Goal: Information Seeking & Learning: Learn about a topic

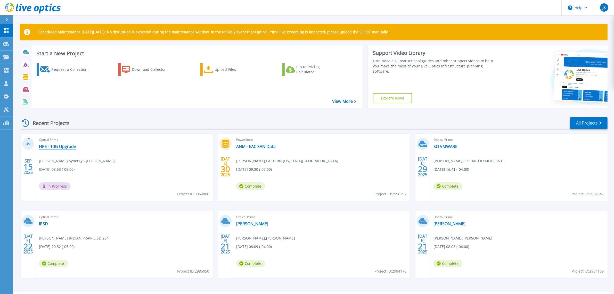
click at [60, 145] on link "HPE - 10G Upgrade" at bounding box center [57, 146] width 37 height 5
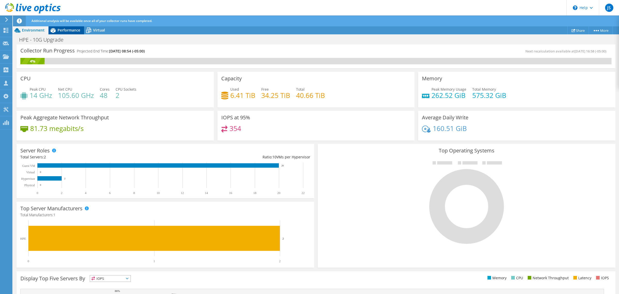
click at [72, 29] on span "Performance" at bounding box center [69, 30] width 23 height 5
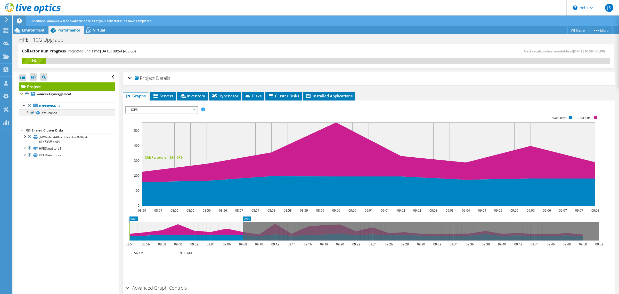
click at [25, 112] on div at bounding box center [27, 111] width 5 height 5
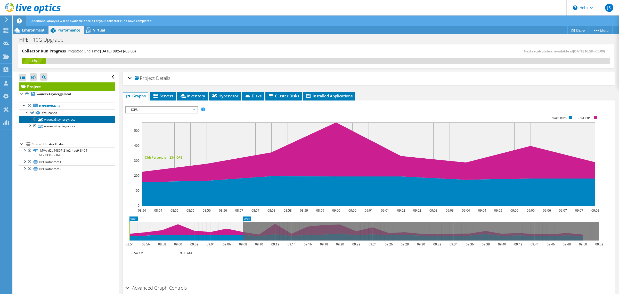
click at [70, 119] on link "wauesx3.synergy.local" at bounding box center [66, 119] width 95 height 7
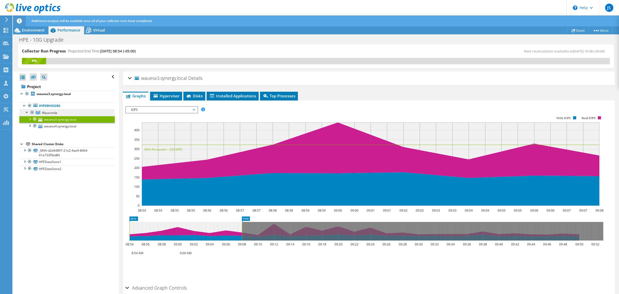
click at [52, 110] on span "Wauconda" at bounding box center [49, 112] width 15 height 4
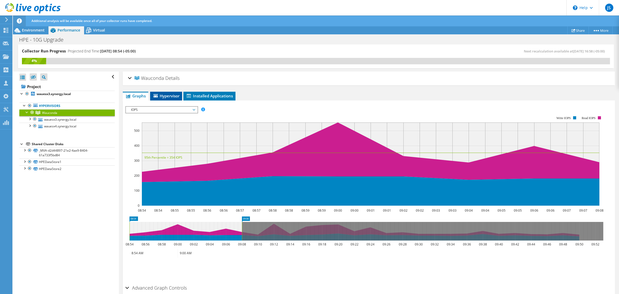
click at [165, 95] on span "Hypervisor" at bounding box center [166, 95] width 27 height 5
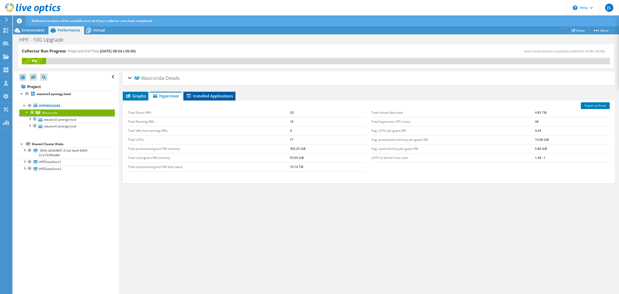
click at [199, 96] on span "Installed Applications" at bounding box center [209, 95] width 47 height 5
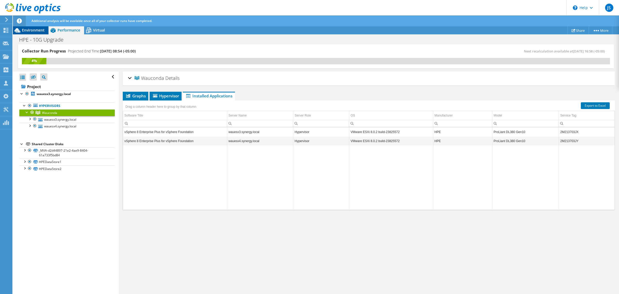
click at [26, 30] on span "Environment" at bounding box center [33, 30] width 23 height 5
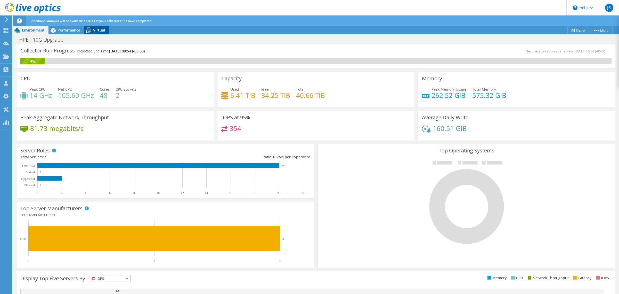
click at [97, 31] on span "Virtual" at bounding box center [99, 30] width 12 height 5
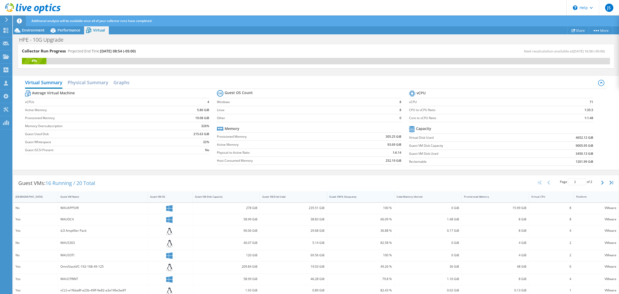
click at [351, 198] on div "Guest VM % Occupancy" at bounding box center [357, 196] width 56 height 3
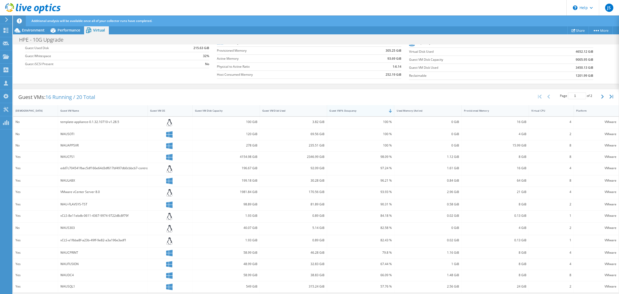
scroll to position [88, 0]
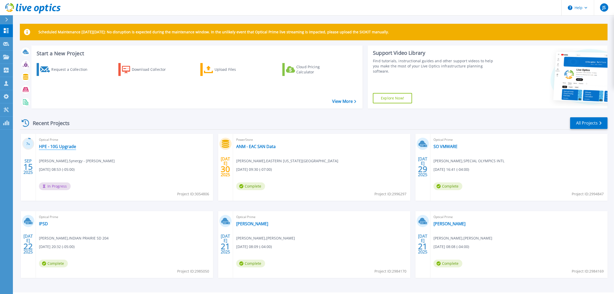
click at [57, 147] on link "HPE - 10G Upgrade" at bounding box center [57, 146] width 37 height 5
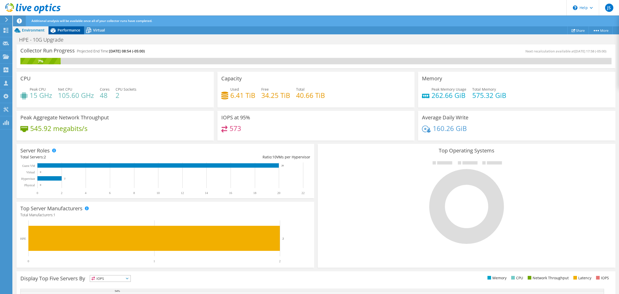
click at [75, 30] on span "Performance" at bounding box center [69, 30] width 23 height 5
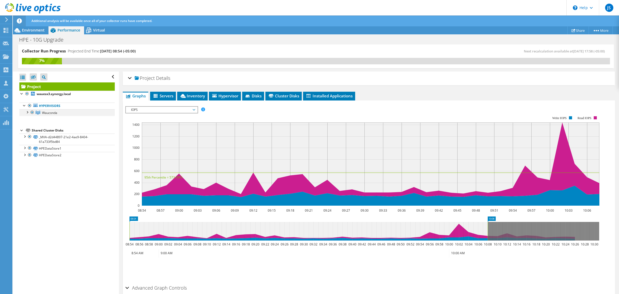
click at [27, 112] on div at bounding box center [27, 111] width 5 height 5
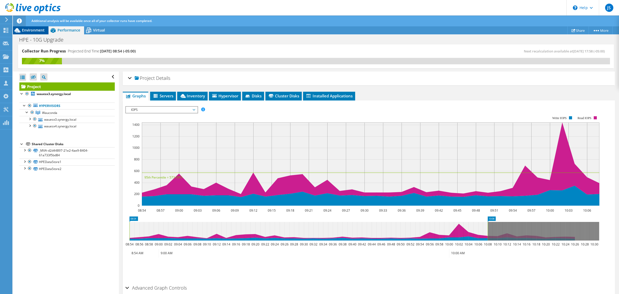
click at [33, 29] on span "Environment" at bounding box center [33, 30] width 23 height 5
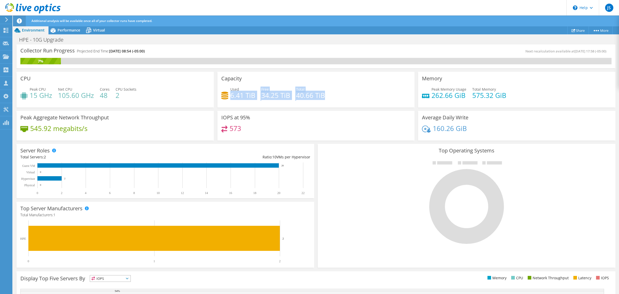
drag, startPoint x: 229, startPoint y: 95, endPoint x: 326, endPoint y: 97, distance: 97.8
click at [326, 97] on div "Used 6.41 TiB Free 34.25 TiB Total 40.66 TiB" at bounding box center [316, 94] width 190 height 17
click at [73, 32] on span "Performance" at bounding box center [69, 30] width 23 height 5
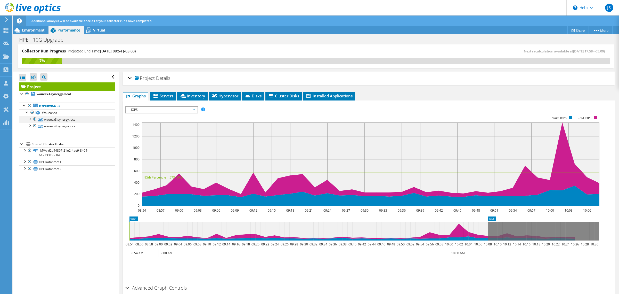
click at [30, 120] on div at bounding box center [29, 118] width 5 height 5
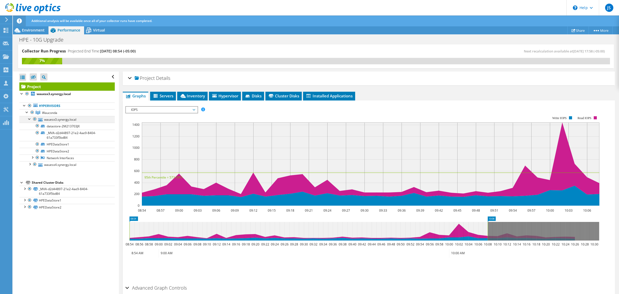
click at [30, 120] on div at bounding box center [29, 118] width 5 height 5
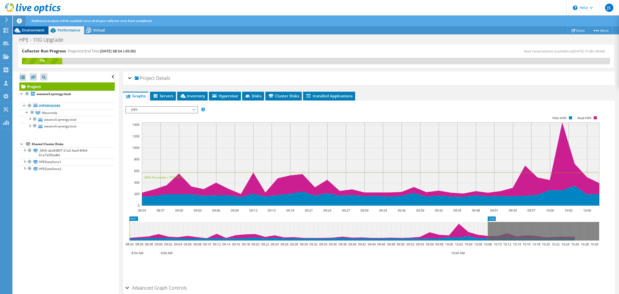
click at [30, 31] on span "Environment" at bounding box center [33, 30] width 23 height 5
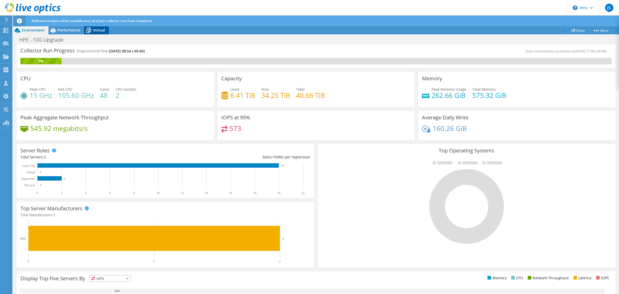
click at [99, 29] on span "Virtual" at bounding box center [99, 30] width 12 height 5
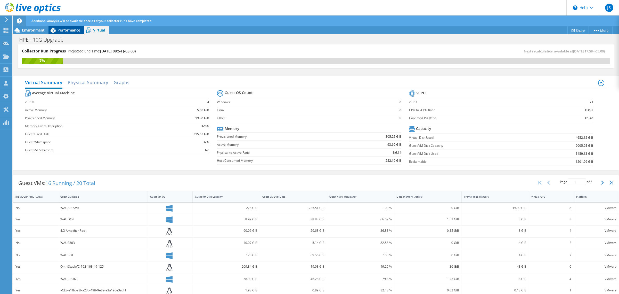
click at [74, 29] on span "Performance" at bounding box center [69, 30] width 23 height 5
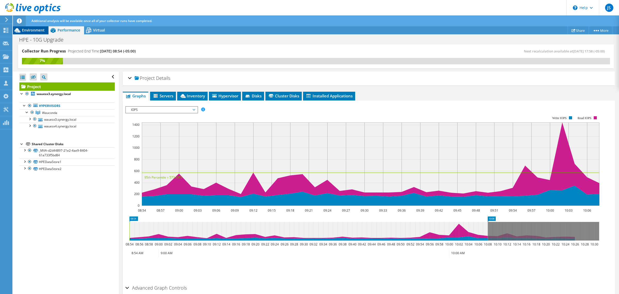
click at [38, 31] on span "Environment" at bounding box center [33, 30] width 23 height 5
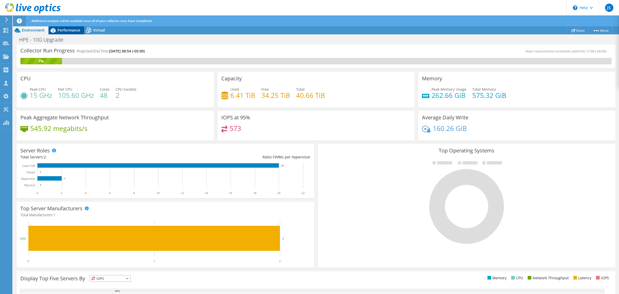
click at [74, 31] on span "Performance" at bounding box center [69, 30] width 23 height 5
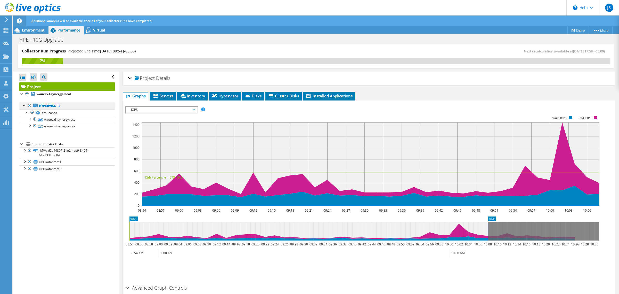
click at [25, 106] on div at bounding box center [24, 104] width 5 height 5
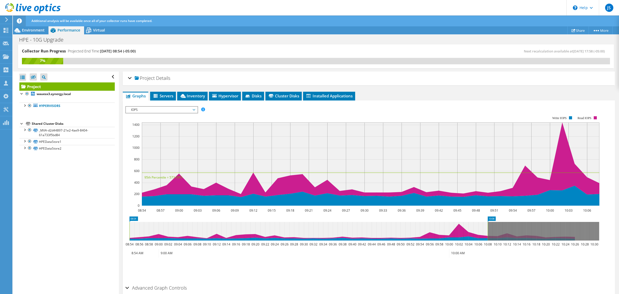
click at [21, 125] on div at bounding box center [21, 122] width 5 height 5
click at [41, 30] on span "Environment" at bounding box center [33, 30] width 23 height 5
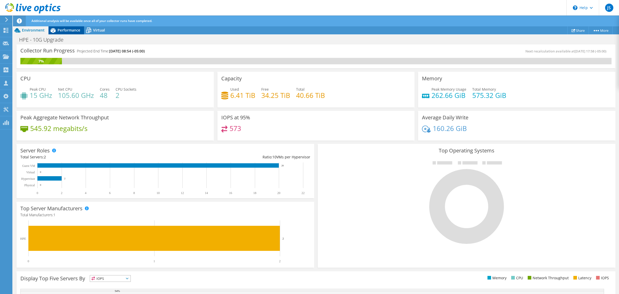
click at [68, 32] on span "Performance" at bounding box center [69, 30] width 23 height 5
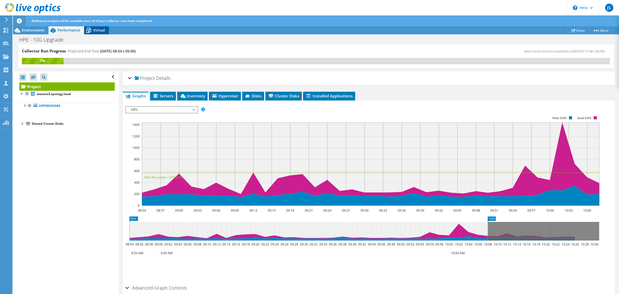
click at [95, 31] on span "Virtual" at bounding box center [99, 30] width 12 height 5
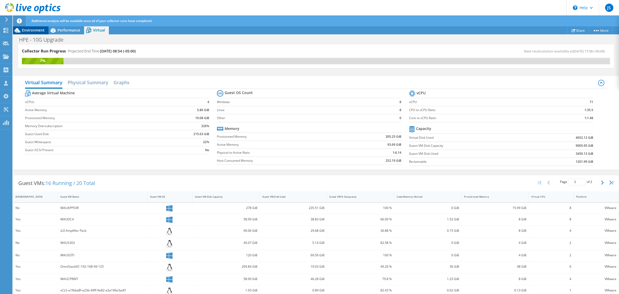
click at [39, 30] on span "Environment" at bounding box center [33, 30] width 23 height 5
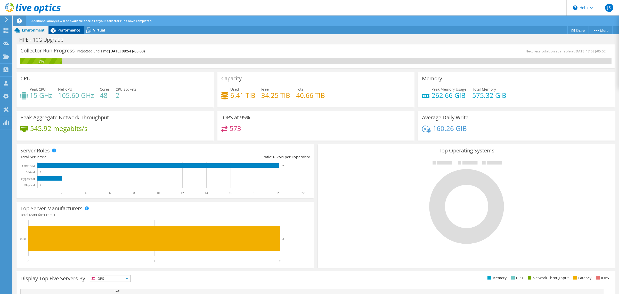
click at [70, 32] on span "Performance" at bounding box center [69, 30] width 23 height 5
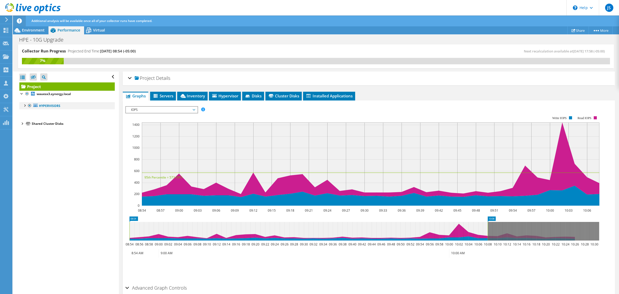
click at [23, 106] on div at bounding box center [24, 104] width 5 height 5
click at [26, 112] on div at bounding box center [27, 111] width 5 height 5
click at [29, 118] on div at bounding box center [29, 118] width 5 height 5
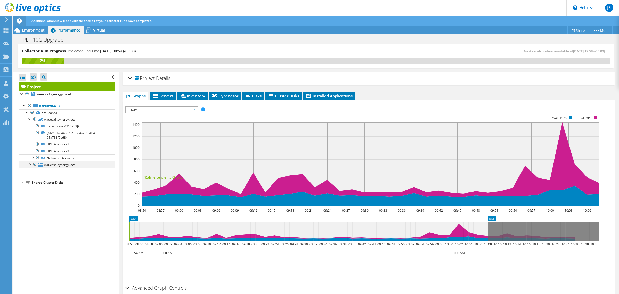
click at [29, 165] on div at bounding box center [29, 163] width 5 height 5
click at [33, 26] on div "Additional analysis will be available once all of your collector runs have comp…" at bounding box center [325, 20] width 591 height 11
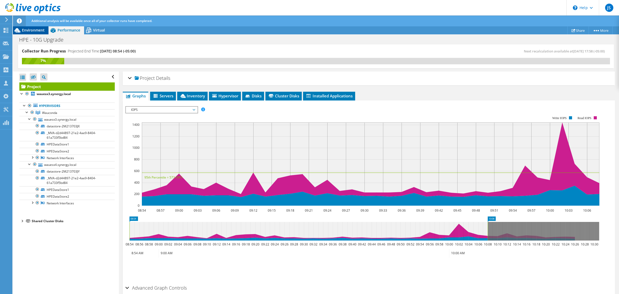
click at [33, 29] on span "Environment" at bounding box center [33, 30] width 23 height 5
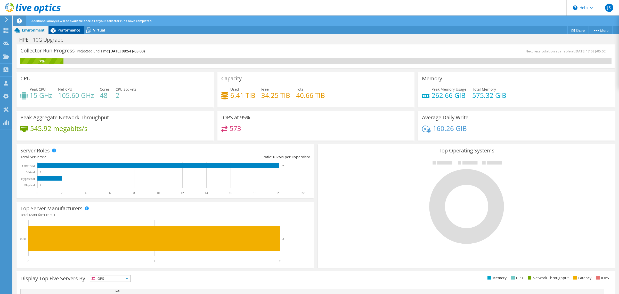
click at [68, 31] on span "Performance" at bounding box center [69, 30] width 23 height 5
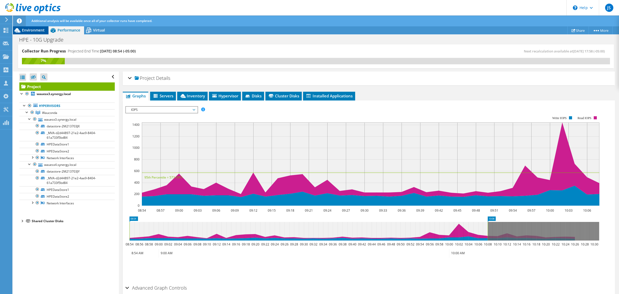
click at [37, 30] on span "Environment" at bounding box center [33, 30] width 23 height 5
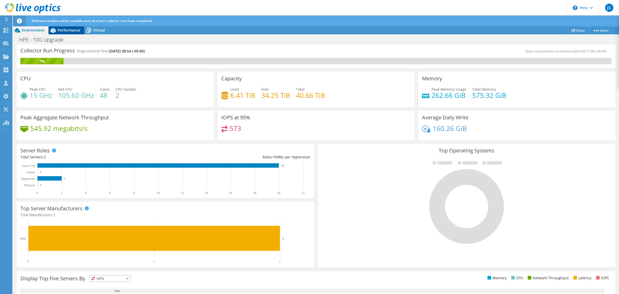
click at [77, 29] on span "Performance" at bounding box center [69, 30] width 23 height 5
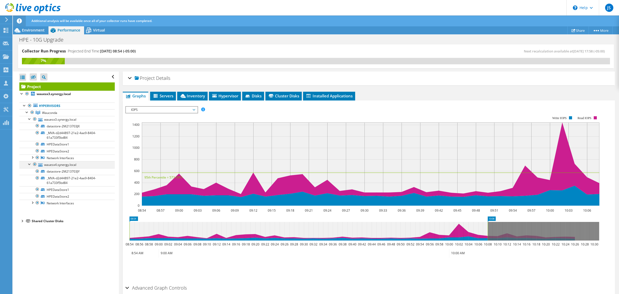
click at [28, 164] on div at bounding box center [29, 163] width 5 height 5
click at [30, 118] on div at bounding box center [29, 118] width 5 height 5
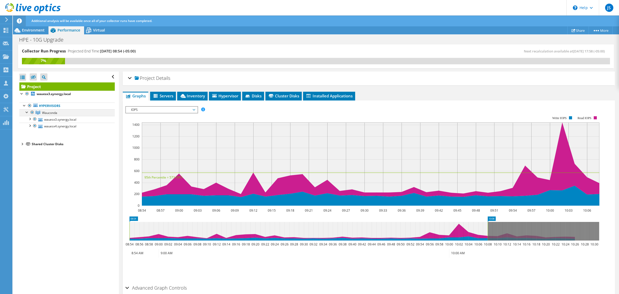
click at [26, 111] on div at bounding box center [27, 111] width 5 height 5
click at [29, 119] on div at bounding box center [29, 118] width 5 height 5
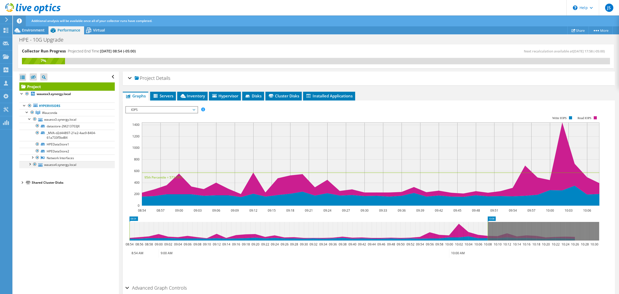
click at [29, 164] on div at bounding box center [29, 163] width 5 height 5
click at [30, 119] on div at bounding box center [29, 118] width 5 height 5
click at [29, 126] on div at bounding box center [29, 125] width 5 height 5
click at [29, 119] on div at bounding box center [29, 118] width 5 height 5
click at [31, 158] on div at bounding box center [32, 156] width 5 height 5
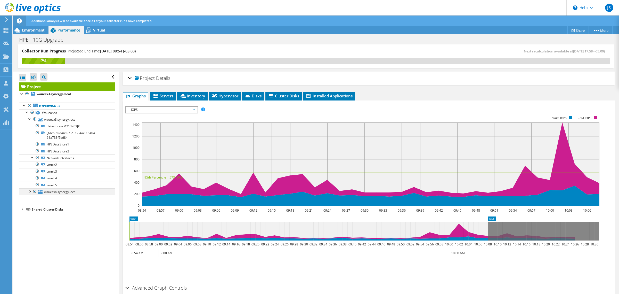
click at [30, 193] on div at bounding box center [29, 190] width 5 height 5
click at [32, 229] on div at bounding box center [32, 228] width 5 height 5
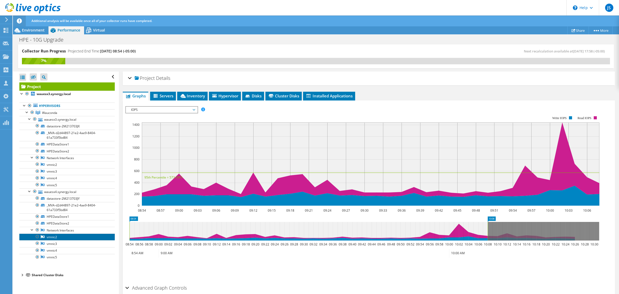
click at [55, 239] on link "vmnic2" at bounding box center [66, 236] width 95 height 7
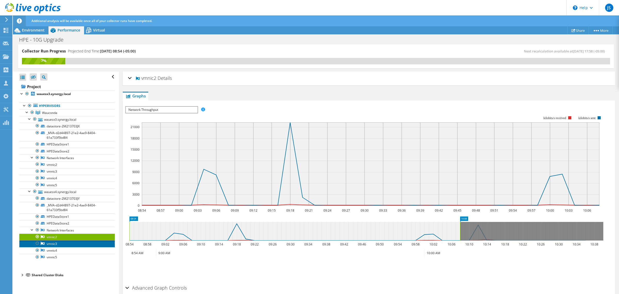
click at [54, 245] on link "vmnic3" at bounding box center [66, 243] width 95 height 7
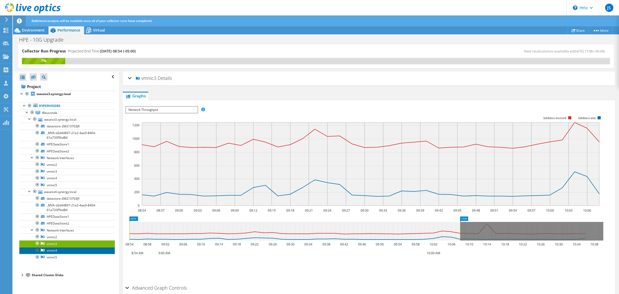
click at [55, 250] on link "vmnic4" at bounding box center [66, 250] width 95 height 7
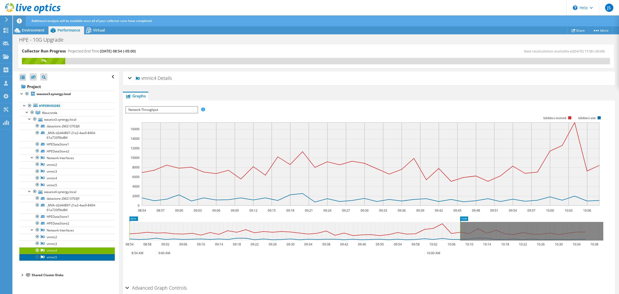
click at [55, 258] on link "vmnic5" at bounding box center [66, 257] width 95 height 7
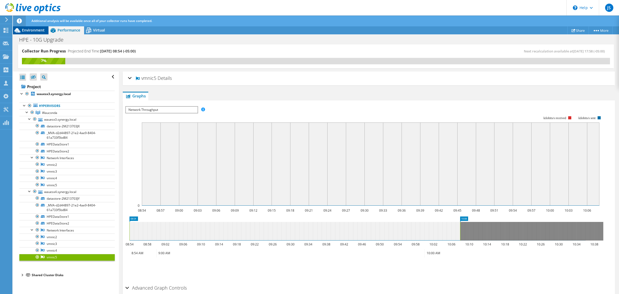
click at [38, 29] on span "Environment" at bounding box center [33, 30] width 23 height 5
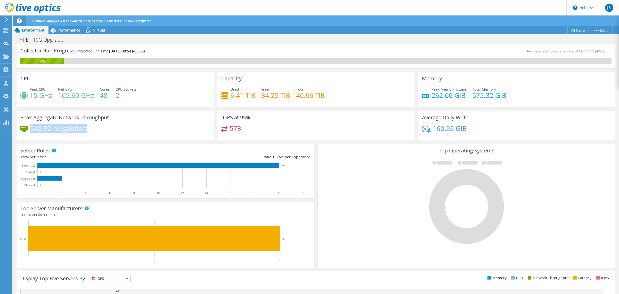
drag, startPoint x: 31, startPoint y: 128, endPoint x: 91, endPoint y: 128, distance: 59.8
click at [91, 128] on div "545.92 megabits/s" at bounding box center [115, 130] width 190 height 11
click at [68, 28] on span "Performance" at bounding box center [69, 30] width 23 height 5
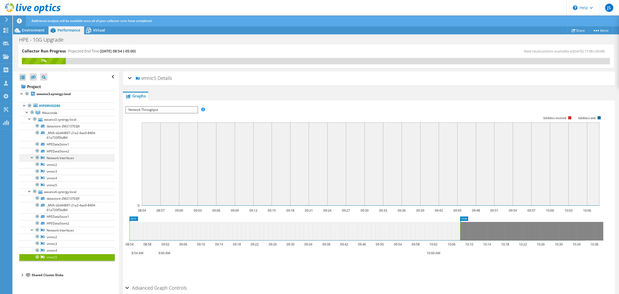
click at [31, 158] on div at bounding box center [32, 156] width 5 height 5
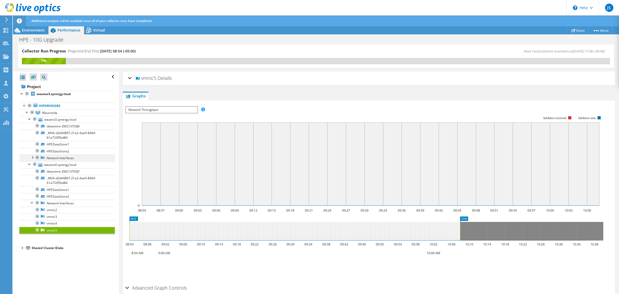
click at [31, 158] on div at bounding box center [32, 156] width 5 height 5
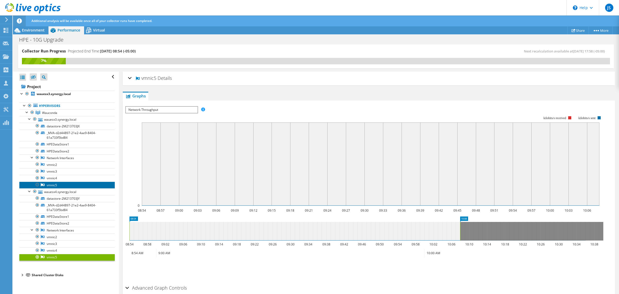
click at [50, 185] on link "vmnic5" at bounding box center [66, 184] width 95 height 7
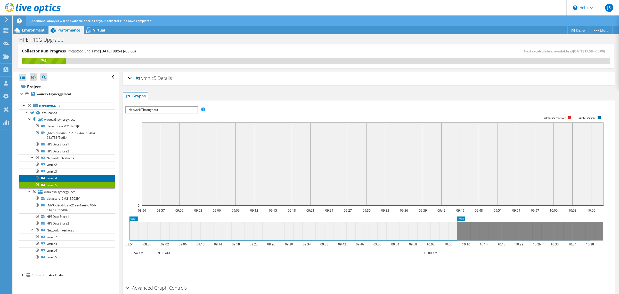
click at [53, 178] on link "vmnic4" at bounding box center [66, 178] width 95 height 7
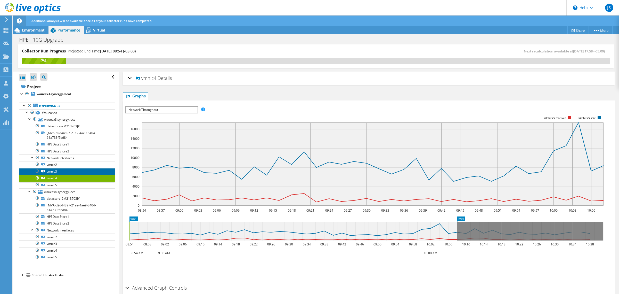
click at [53, 171] on link "vmnic3" at bounding box center [66, 171] width 95 height 7
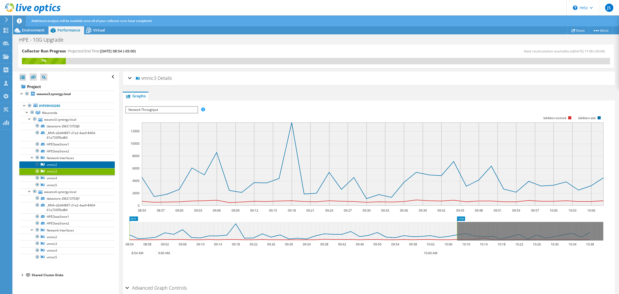
click at [53, 165] on link "vmnic2" at bounding box center [66, 164] width 95 height 7
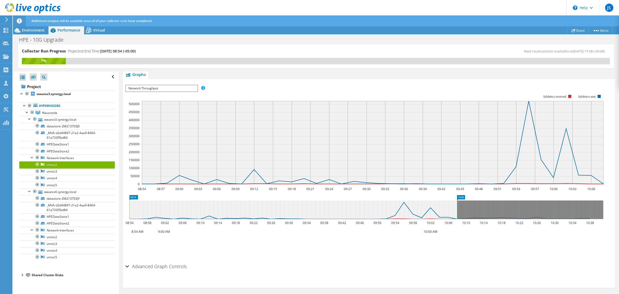
scroll to position [23, 0]
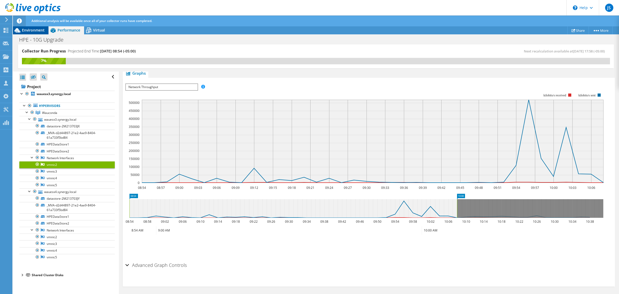
click at [38, 31] on span "Environment" at bounding box center [33, 30] width 23 height 5
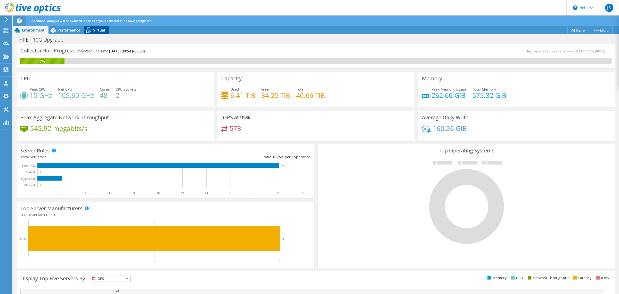
click at [99, 28] on span "Virtual" at bounding box center [99, 30] width 12 height 5
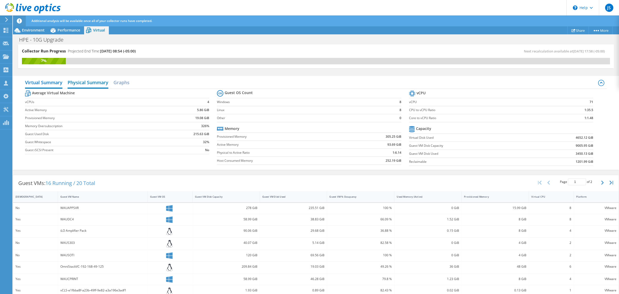
click at [97, 80] on h2 "Physical Summary" at bounding box center [88, 82] width 41 height 11
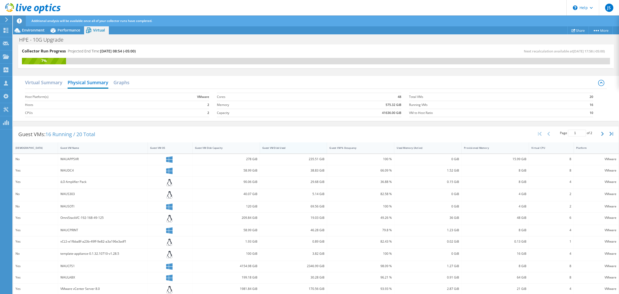
click at [280, 149] on div "Guest VM Disk Used" at bounding box center [290, 147] width 56 height 3
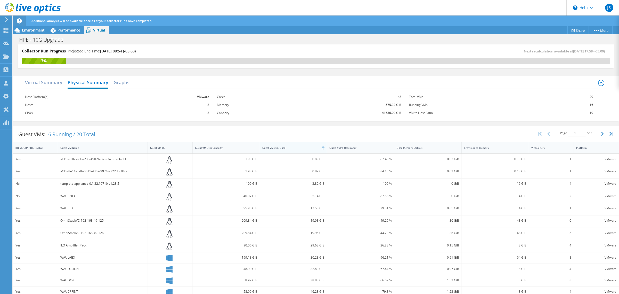
click at [280, 149] on div "Guest VM Disk Used" at bounding box center [290, 147] width 56 height 3
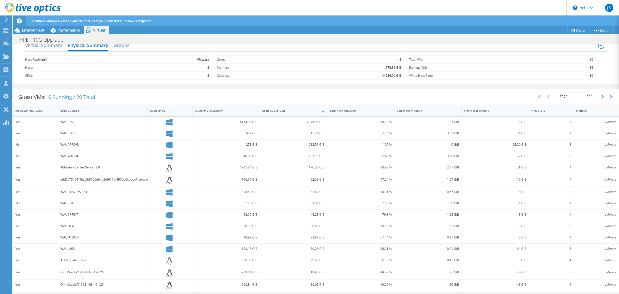
scroll to position [0, 0]
click at [601, 95] on icon "button" at bounding box center [602, 96] width 3 height 4
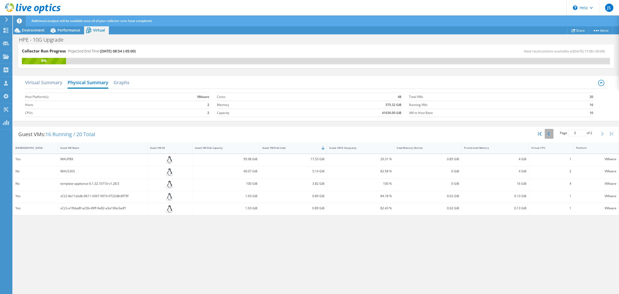
click at [550, 133] on button "button" at bounding box center [549, 134] width 9 height 10
type input "1"
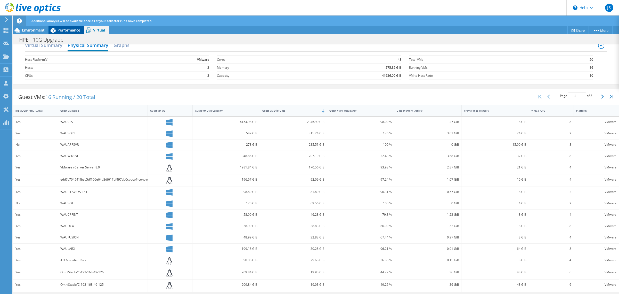
click at [68, 31] on span "Performance" at bounding box center [69, 30] width 23 height 5
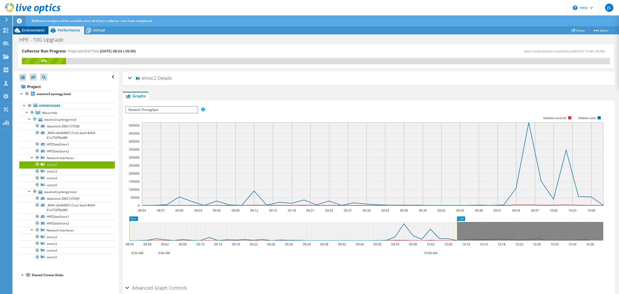
click at [34, 29] on span "Environment" at bounding box center [33, 30] width 23 height 5
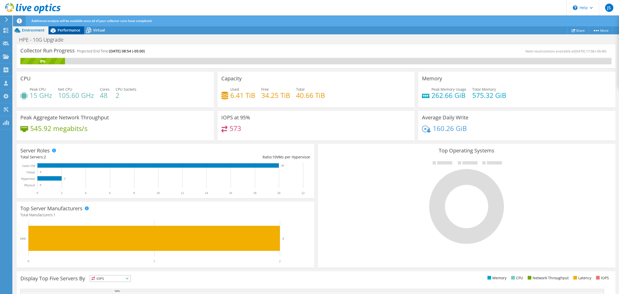
click at [74, 31] on span "Performance" at bounding box center [69, 30] width 23 height 5
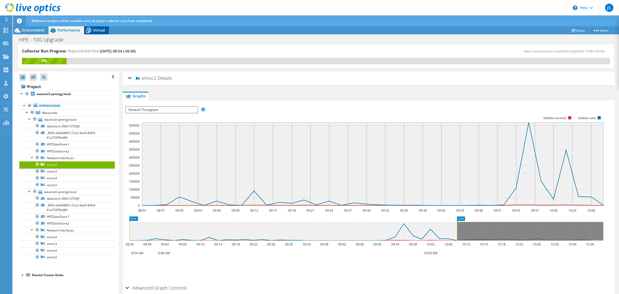
click at [97, 31] on span "Virtual" at bounding box center [99, 30] width 12 height 5
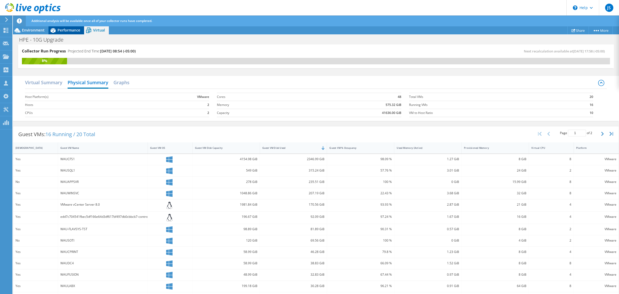
click at [67, 32] on span "Performance" at bounding box center [69, 30] width 23 height 5
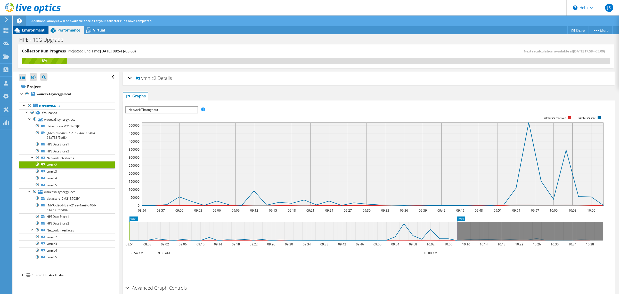
click at [38, 30] on span "Environment" at bounding box center [33, 30] width 23 height 5
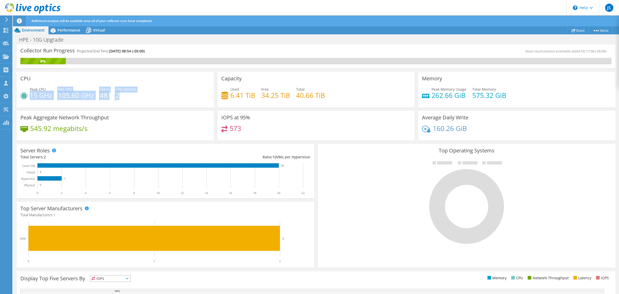
drag, startPoint x: 30, startPoint y: 96, endPoint x: 124, endPoint y: 98, distance: 93.9
click at [124, 98] on div "Peak CPU 15 GHz Net CPU 105.60 GHz Cores 48 CPU Sockets 2" at bounding box center [115, 94] width 190 height 17
click at [121, 96] on h4 "2" at bounding box center [126, 95] width 21 height 6
